Goal: Task Accomplishment & Management: Manage account settings

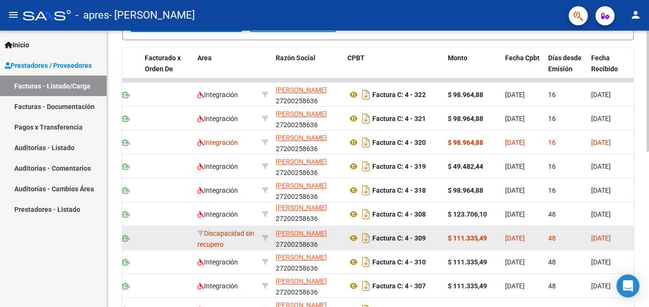
scroll to position [334, 0]
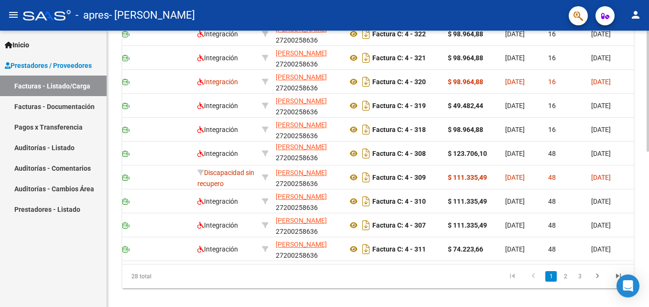
click at [615, 272] on div "28 total 1 2 3" at bounding box center [377, 276] width 511 height 24
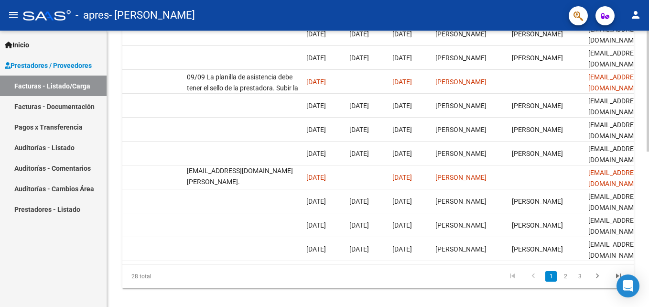
drag, startPoint x: 129, startPoint y: 272, endPoint x: 141, endPoint y: 268, distance: 13.1
click at [141, 268] on div "ID CAE Facturado x Orden De Area Razón Social CPBT Monto Fecha Cpbt Días desde …" at bounding box center [377, 137] width 511 height 301
click at [114, 267] on div "Video tutorial PRESTADORES -> Listado de CPBTs Emitidos por Prestadores / Prove…" at bounding box center [378, 7] width 542 height 623
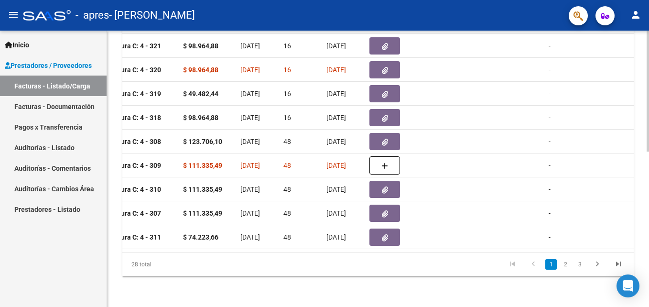
scroll to position [0, 360]
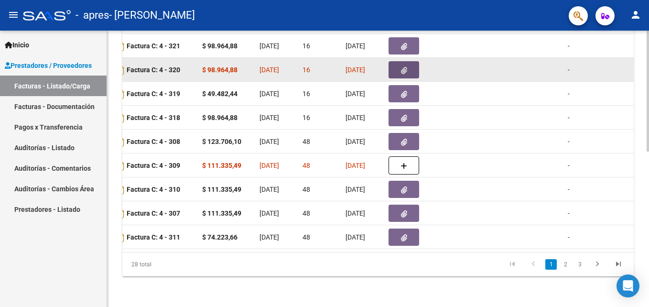
click at [397, 66] on button "button" at bounding box center [403, 69] width 31 height 17
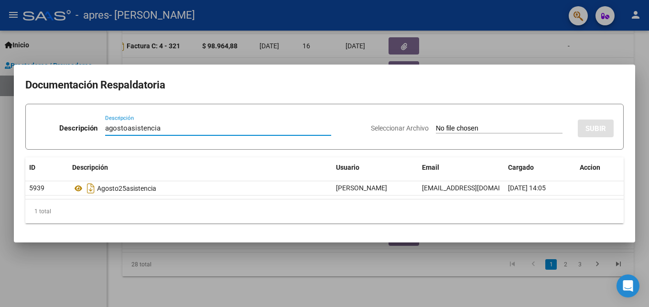
type input "agostoasistencia"
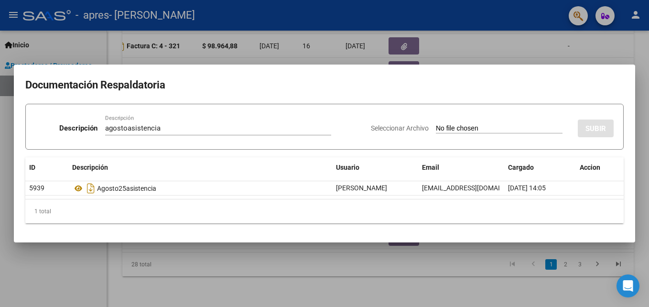
click at [470, 129] on input "Seleccionar Archivo" at bounding box center [499, 128] width 127 height 9
type input "C:\fakepath\agosto25bienasistencia.pdf"
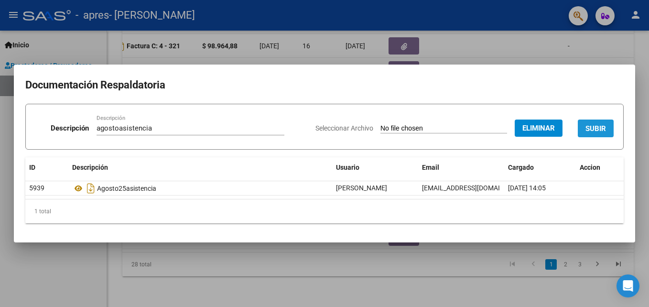
click at [599, 128] on span "SUBIR" at bounding box center [595, 128] width 21 height 9
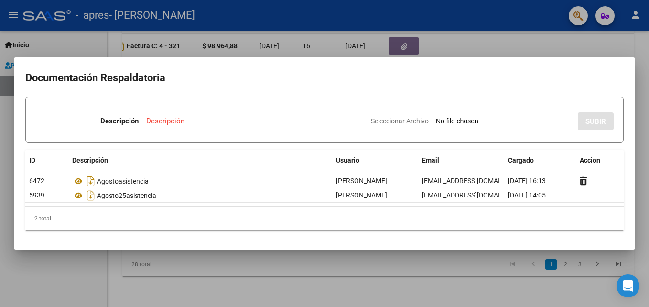
click at [459, 270] on div at bounding box center [324, 153] width 649 height 307
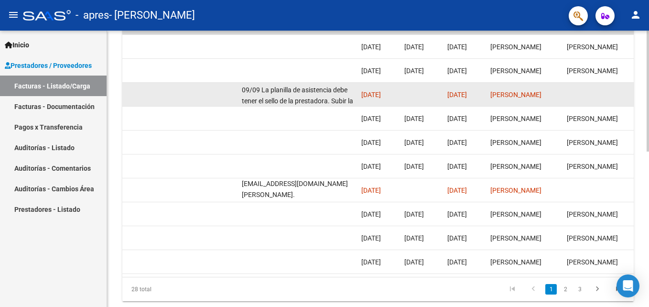
scroll to position [306, 0]
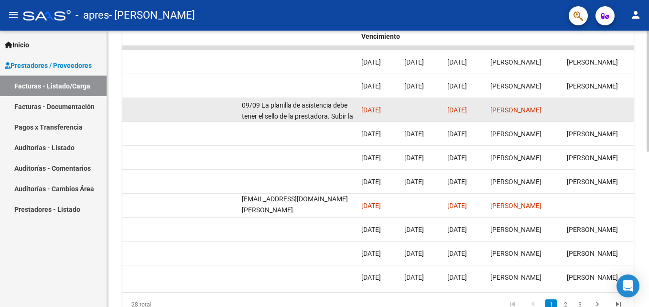
click at [306, 109] on div "09/09 La planilla de asistencia debe tener el sello de la prestadora. Subir la …" at bounding box center [298, 110] width 112 height 20
click at [300, 110] on div "09/09 La planilla de asistencia debe tener el sello de la prestadora. Subir la …" at bounding box center [298, 110] width 112 height 20
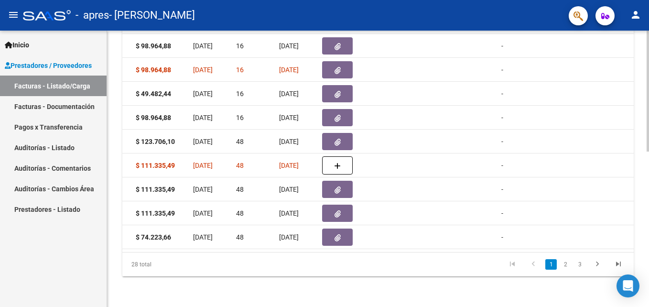
scroll to position [211, 0]
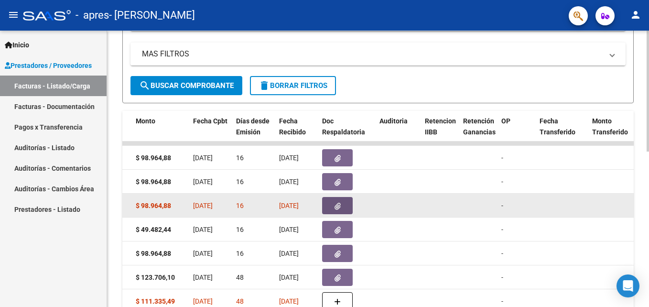
click at [335, 207] on icon "button" at bounding box center [337, 206] width 6 height 7
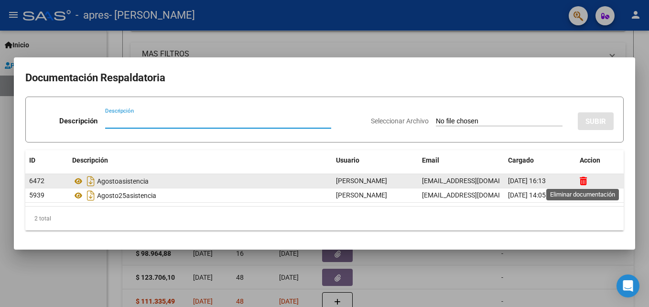
click at [581, 179] on icon at bounding box center [583, 180] width 7 height 9
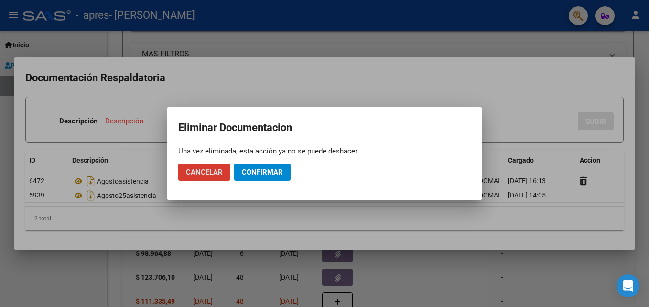
click at [259, 171] on span "Confirmar" at bounding box center [262, 172] width 41 height 9
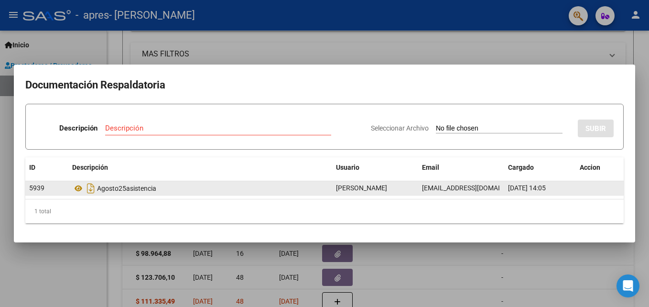
click at [591, 188] on datatable-body-cell at bounding box center [600, 188] width 48 height 14
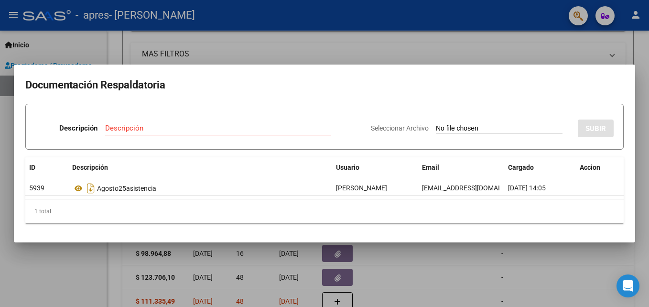
click at [519, 280] on div at bounding box center [324, 153] width 649 height 307
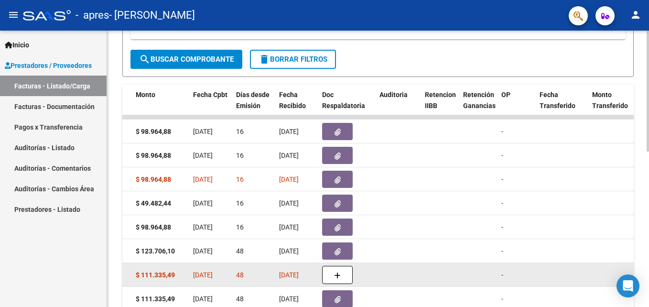
scroll to position [306, 0]
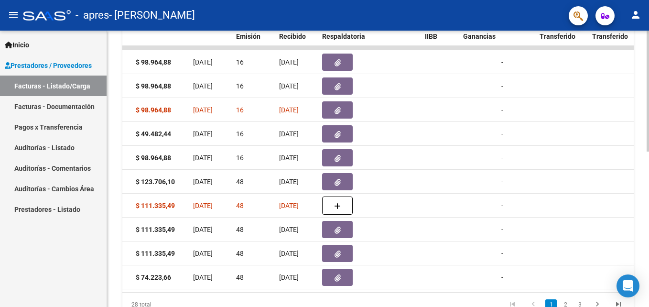
click at [129, 291] on datatable-body "4672 Integración [PERSON_NAME] 27200258636 Factura C: 4 - 322 $ 98.964,88 [DATE…" at bounding box center [377, 169] width 511 height 246
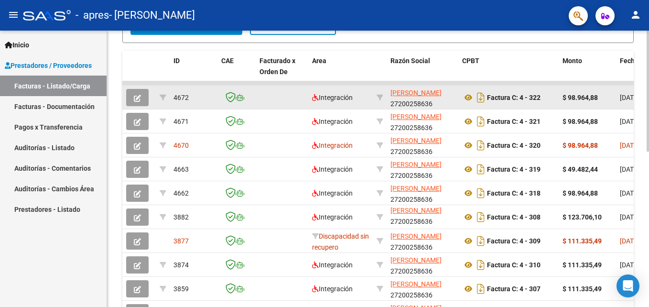
scroll to position [259, 0]
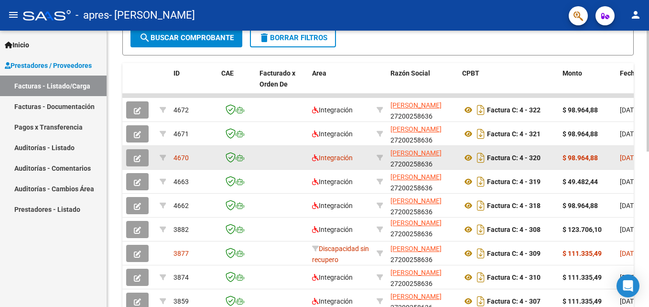
drag, startPoint x: 145, startPoint y: 159, endPoint x: 139, endPoint y: 159, distance: 6.2
click at [139, 159] on button "button" at bounding box center [137, 157] width 22 height 17
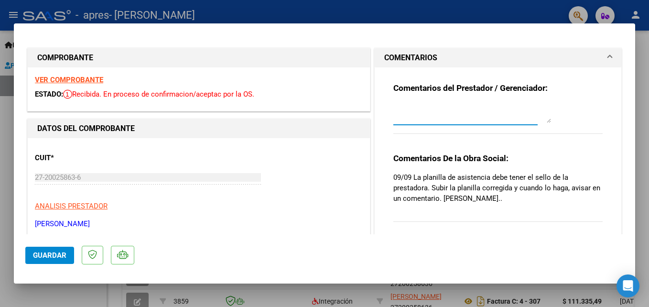
click at [423, 113] on textarea at bounding box center [472, 113] width 158 height 19
type textarea "S"
click at [418, 115] on textarea at bounding box center [472, 113] width 158 height 19
type textarea "a"
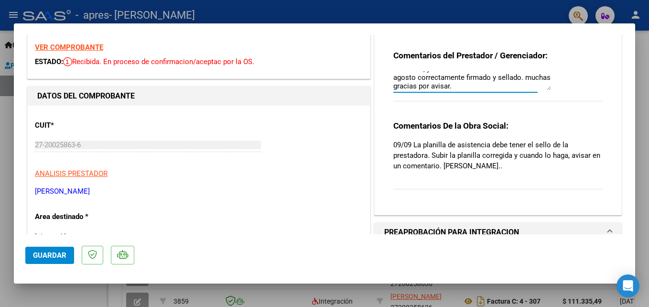
scroll to position [48, 0]
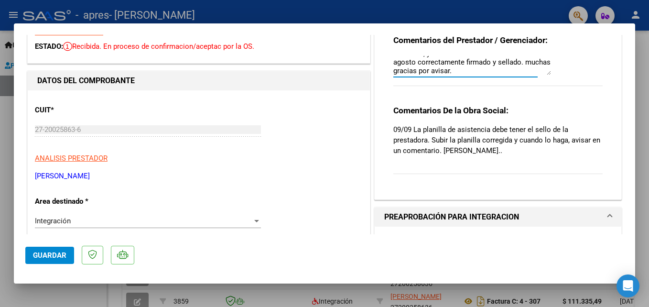
type textarea "A pedido de Apres cambio la planilla de asistencia, descartando el archivo sin …"
click at [35, 251] on span "Guardar" at bounding box center [49, 255] width 33 height 9
click at [308, 256] on mat-dialog-actions "Guardar" at bounding box center [324, 253] width 598 height 38
click at [529, 291] on div at bounding box center [324, 153] width 649 height 307
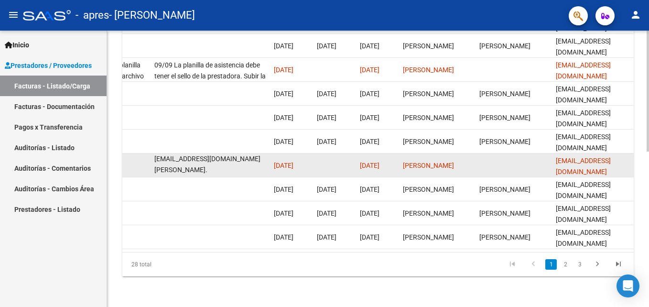
scroll to position [212, 0]
